Goal: Task Accomplishment & Management: Complete application form

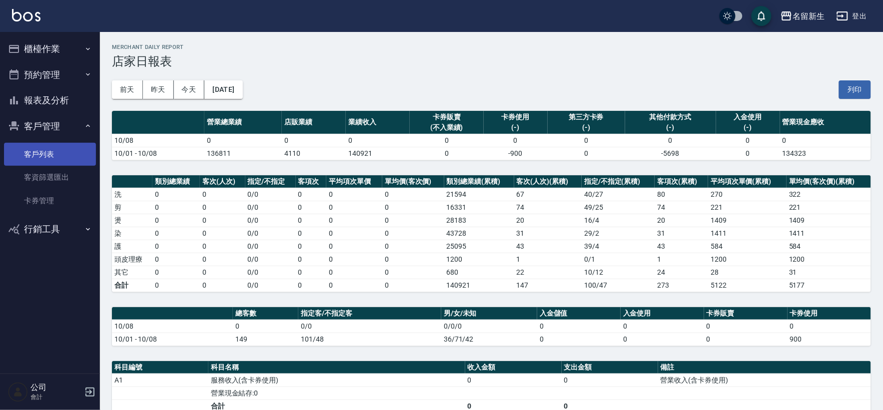
click at [74, 149] on link "客戶列表" at bounding box center [50, 154] width 92 height 23
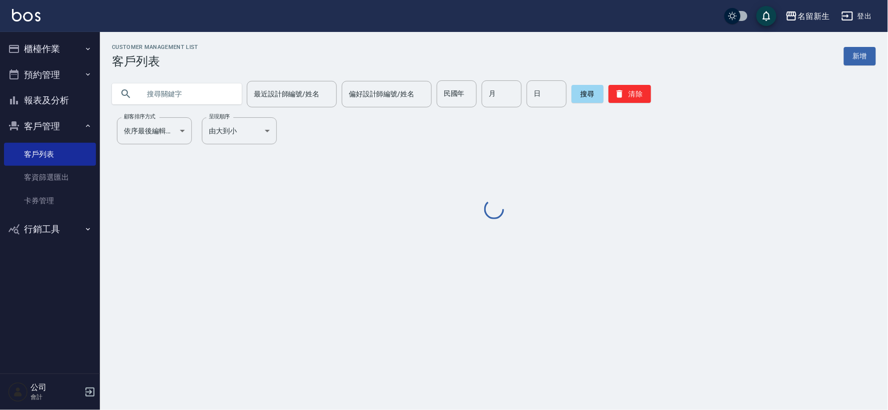
click at [177, 87] on input "text" at bounding box center [187, 93] width 94 height 27
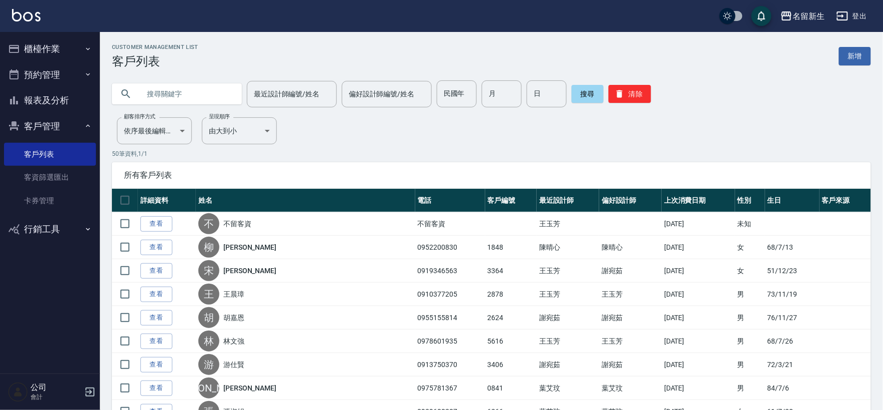
click at [194, 97] on input "text" at bounding box center [187, 93] width 94 height 27
type input "0931258278"
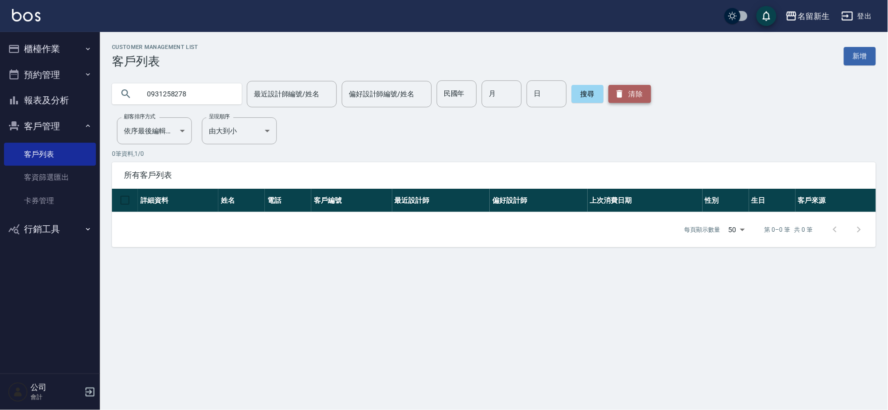
click at [632, 87] on button "清除" at bounding box center [630, 94] width 42 height 18
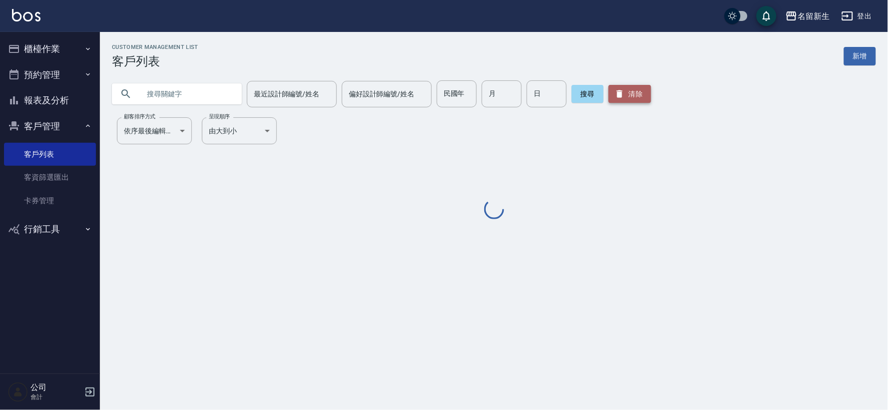
click at [632, 87] on button "清除" at bounding box center [630, 94] width 42 height 18
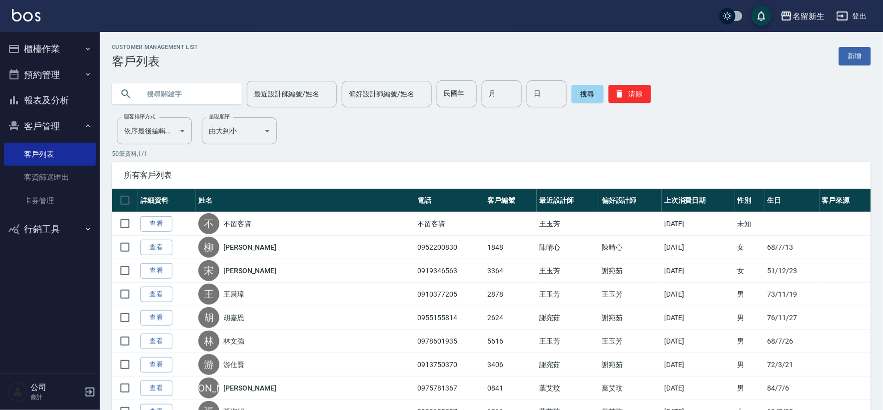
click at [448, 90] on input "民國年" at bounding box center [457, 93] width 40 height 27
type input "69"
type input "01"
type input "23"
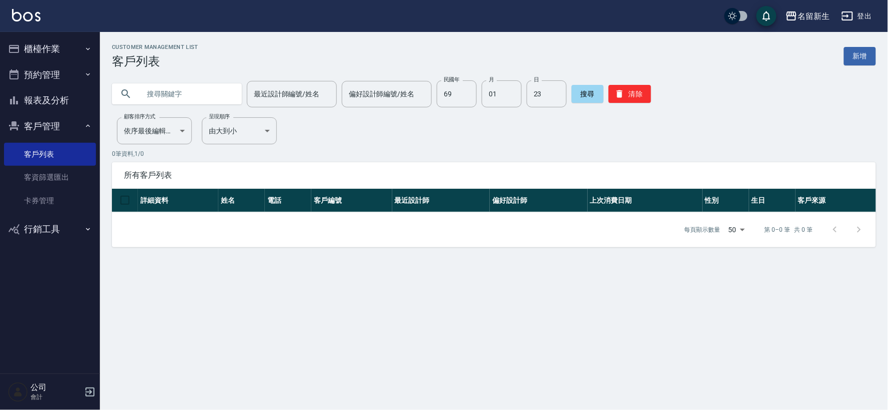
click at [498, 107] on div "Customer Management List 客戶列表 新增 最近設計師編號/姓名 最近設計師編號/姓名 偏好設計師編號/姓名 偏好設計師編號/姓名 民國…" at bounding box center [494, 145] width 788 height 203
click at [501, 98] on input "01" at bounding box center [502, 93] width 40 height 27
type input "1"
click at [623, 100] on button "清除" at bounding box center [630, 94] width 42 height 18
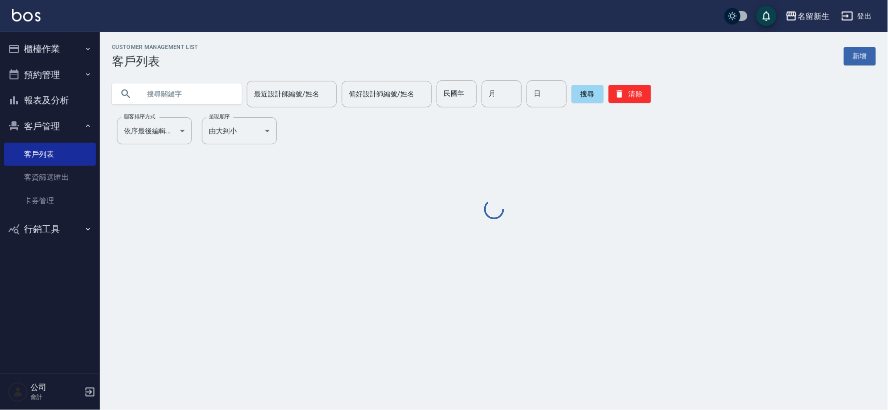
click at [175, 94] on input "text" at bounding box center [187, 93] width 94 height 27
